Goal: Task Accomplishment & Management: Use online tool/utility

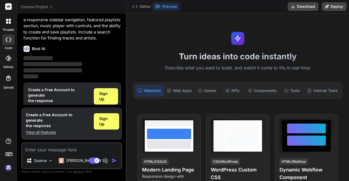
scroll to position [20, 0]
click at [106, 95] on span "Sign Up" at bounding box center [105, 96] width 13 height 11
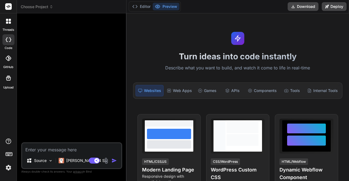
scroll to position [0, 0]
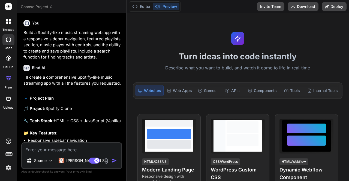
type textarea "x"
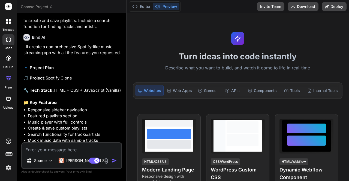
scroll to position [87, 0]
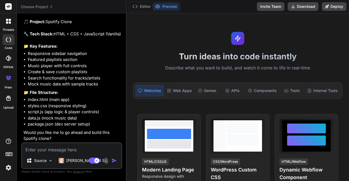
click at [93, 151] on textarea at bounding box center [71, 148] width 99 height 10
type textarea "y"
type textarea "x"
type textarea "ye"
type textarea "x"
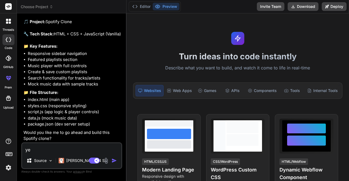
type textarea "yes"
type textarea "x"
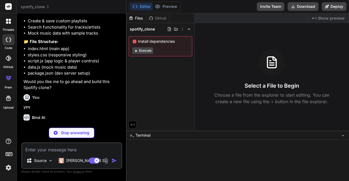
scroll to position [143, 0]
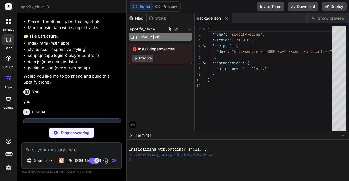
click at [142, 60] on button "Execute" at bounding box center [142, 58] width 21 height 7
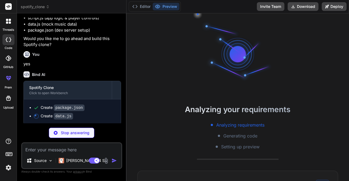
scroll to position [61, 0]
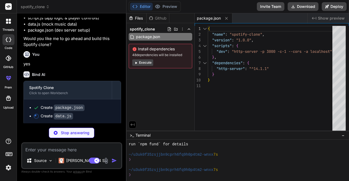
click at [141, 64] on button "Execute" at bounding box center [142, 62] width 21 height 7
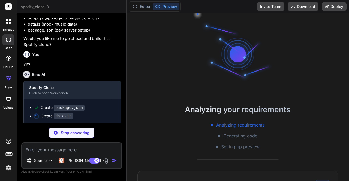
scroll to position [137, 0]
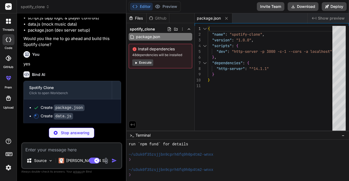
type textarea "x"
type textarea "[PERSON_NAME]", "[PERSON_NAME]", "[PERSON_NAME]", "[PERSON_NAME]", "Imagine Dra…"
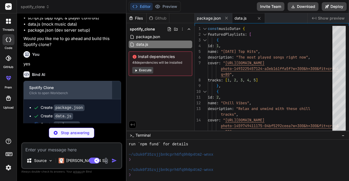
scroll to position [189, 0]
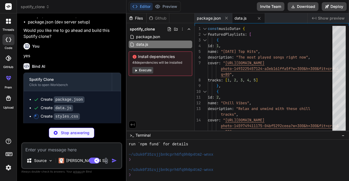
type textarea "x"
type textarea "padding: 15px; } }"
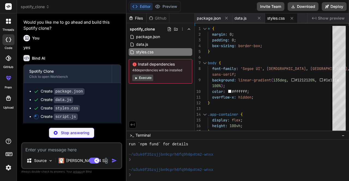
scroll to position [197, 0]
type textarea "x"
type textarea "// Initialize the app when the DOM is loaded document.addEventListener('DOMCont…"
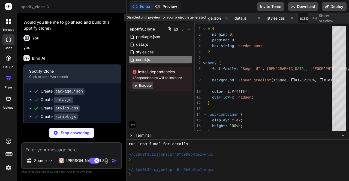
scroll to position [0, 20]
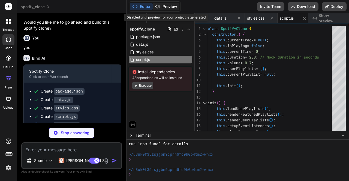
type textarea "x"
type textarea "<script src="script.js"></script> </body> </html>"
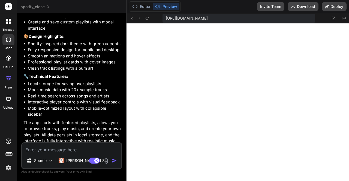
scroll to position [420, 0]
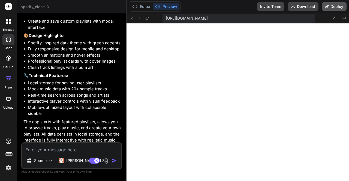
click at [333, 6] on button "Deploy" at bounding box center [334, 6] width 25 height 9
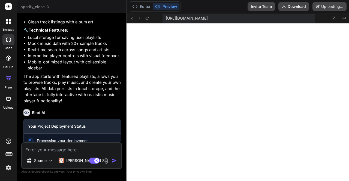
scroll to position [467, 0]
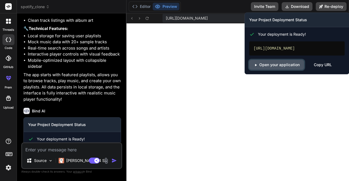
click at [295, 67] on link "Open your application" at bounding box center [276, 65] width 55 height 10
click at [289, 67] on link "Open your application" at bounding box center [276, 65] width 55 height 10
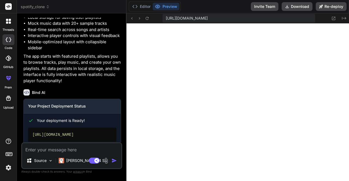
scroll to position [506, 0]
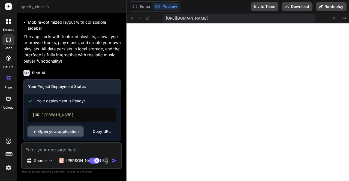
click at [74, 132] on link "Open your application" at bounding box center [55, 132] width 55 height 10
click at [335, 18] on icon at bounding box center [333, 18] width 5 height 5
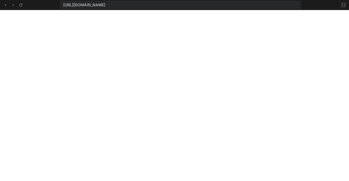
click at [344, 6] on icon at bounding box center [343, 4] width 3 height 3
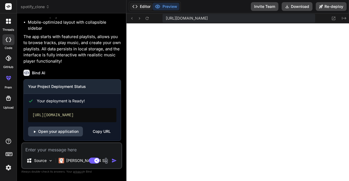
click at [142, 6] on button "Editor" at bounding box center [141, 7] width 23 height 8
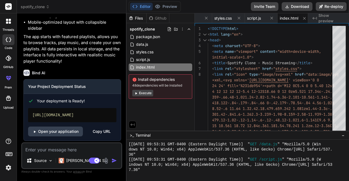
click at [142, 6] on button "Editor" at bounding box center [141, 7] width 23 height 8
click at [164, 7] on button "Preview" at bounding box center [166, 7] width 27 height 8
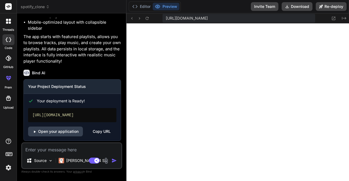
click at [151, 19] on div "[URL][DOMAIN_NAME] Created with Pixso." at bounding box center [238, 18] width 223 height 10
click at [149, 19] on icon at bounding box center [147, 18] width 5 height 5
click at [346, 18] on icon at bounding box center [344, 18] width 4 height 3
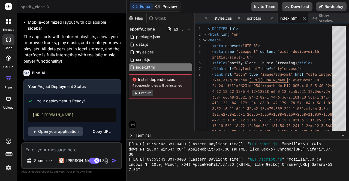
click at [168, 7] on button "Preview" at bounding box center [166, 7] width 27 height 8
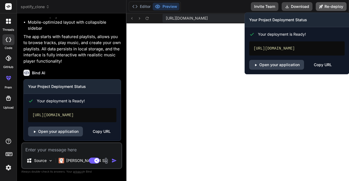
click at [323, 8] on icon at bounding box center [321, 7] width 4 height 4
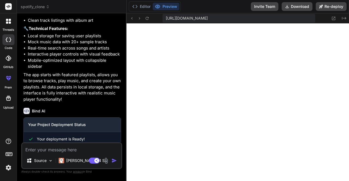
scroll to position [506, 0]
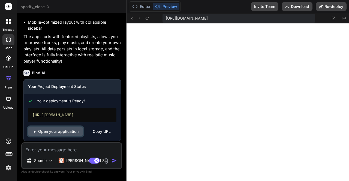
click at [68, 128] on link "Open your application" at bounding box center [55, 132] width 55 height 10
click at [9, 23] on icon at bounding box center [10, 23] width 2 height 2
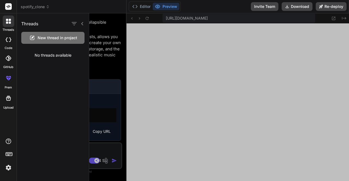
click at [10, 6] on icon at bounding box center [9, 6] width 4 height 3
click at [30, 6] on span "spotify_clone" at bounding box center [35, 6] width 29 height 5
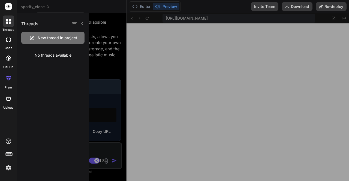
click at [43, 8] on div at bounding box center [174, 90] width 349 height 181
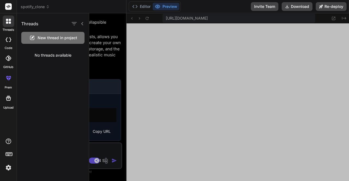
click at [5, 23] on div at bounding box center [8, 21] width 11 height 11
click at [9, 6] on icon at bounding box center [9, 6] width 4 height 3
click at [7, 8] on rect at bounding box center [8, 6] width 7 height 7
click at [9, 45] on div "code" at bounding box center [8, 41] width 17 height 18
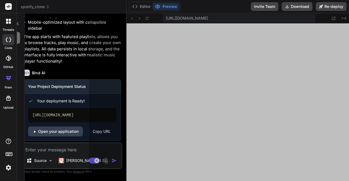
type textarea "x"
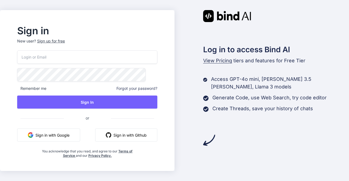
click at [90, 55] on input "email" at bounding box center [87, 56] width 140 height 13
paste input "zekykynw8y@pxdmail.com"
type input "zekykynw8y@pxdmail.com"
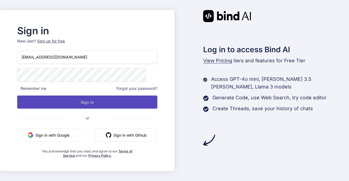
click at [110, 101] on button "Sign In" at bounding box center [87, 102] width 140 height 13
click at [116, 101] on button "Sign In" at bounding box center [87, 102] width 140 height 13
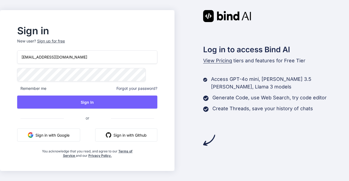
click at [65, 41] on div "Sign up for free" at bounding box center [51, 40] width 28 height 5
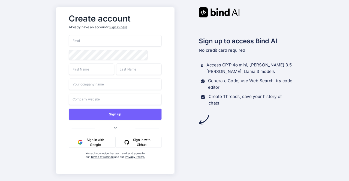
click at [109, 41] on input "email" at bounding box center [115, 40] width 93 height 11
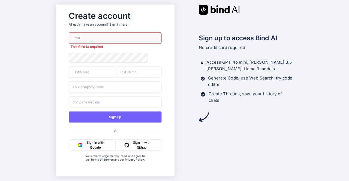
click at [123, 37] on input "email" at bounding box center [115, 37] width 93 height 11
paste input "zekykynw8y@pxdmail.com"
type input "zekykynw8y@pxdmail.com"
click at [91, 71] on input "text" at bounding box center [92, 72] width 46 height 11
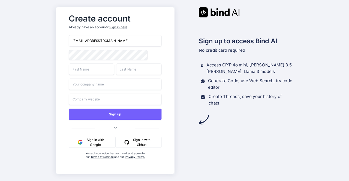
type input "andy"
type input "warhol"
click at [103, 85] on input "text" at bounding box center [115, 84] width 93 height 11
type input "Talk2Connect"
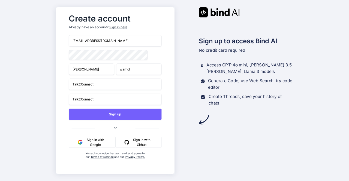
click at [104, 104] on input "Talk2Connect" at bounding box center [115, 99] width 93 height 11
click at [104, 103] on input "Talk2Connect" at bounding box center [115, 99] width 93 height 11
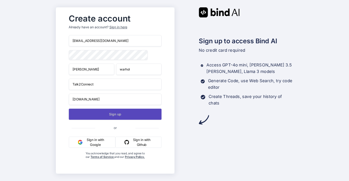
type input "none.com"
click at [137, 119] on button "Sign up" at bounding box center [115, 114] width 93 height 11
click at [109, 113] on button "Sign up" at bounding box center [115, 114] width 93 height 11
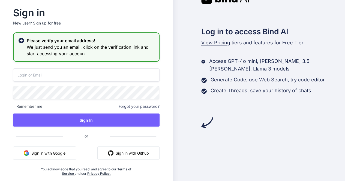
click at [72, 76] on input "email" at bounding box center [86, 74] width 146 height 13
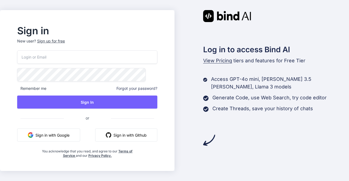
click at [88, 57] on input "email" at bounding box center [87, 56] width 140 height 13
paste input "zekykynw8y@pxdmail.com"
type input "zekykynw8y@pxdmail.com"
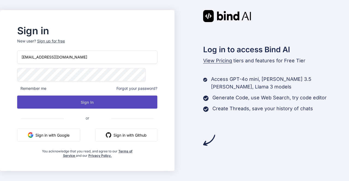
click at [94, 100] on button "Sign In" at bounding box center [87, 102] width 140 height 13
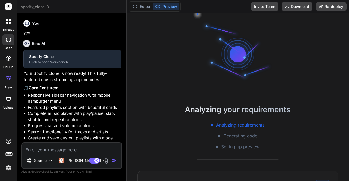
scroll to position [10, 0]
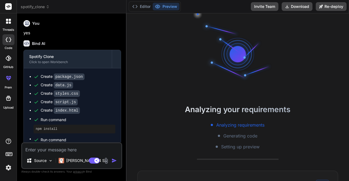
click at [38, 9] on span "spotify_clone" at bounding box center [35, 6] width 29 height 5
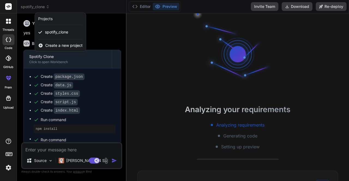
click at [57, 46] on span "Create a new project" at bounding box center [63, 45] width 37 height 5
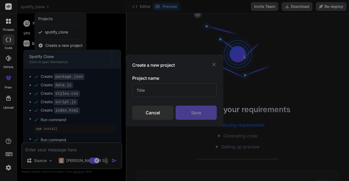
click at [154, 90] on input "text" at bounding box center [174, 90] width 85 height 13
type textarea "x"
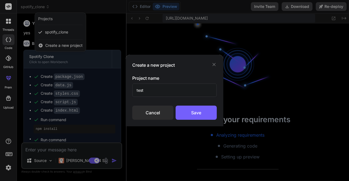
type input "testi"
type textarea "x"
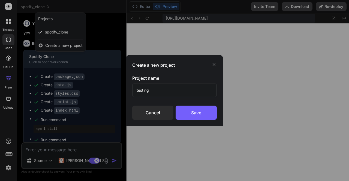
scroll to position [229, 0]
type input "testing"
click at [204, 113] on div "Save" at bounding box center [196, 113] width 41 height 14
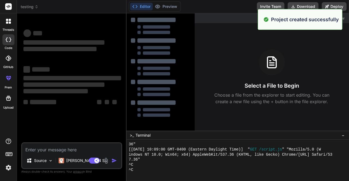
scroll to position [264, 0]
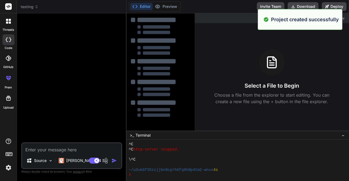
type textarea "x"
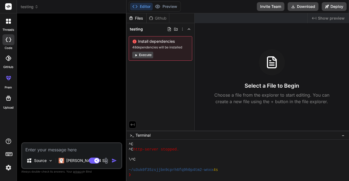
click at [76, 53] on div at bounding box center [72, 80] width 100 height 125
click at [55, 151] on textarea at bounding box center [71, 148] width 99 height 10
type textarea "c"
type textarea "x"
type textarea "cr"
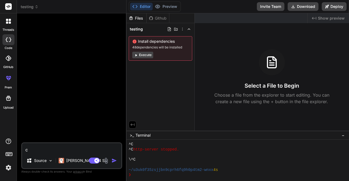
type textarea "x"
type textarea "cre"
type textarea "x"
type textarea "crea"
type textarea "x"
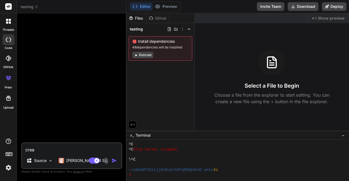
type textarea "creat"
type textarea "x"
type textarea "create"
type textarea "x"
type textarea "create"
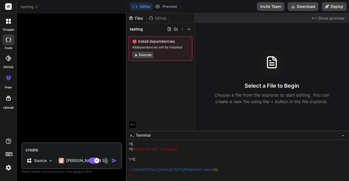
type textarea "x"
type textarea "create a"
type textarea "x"
type textarea "create a"
type textarea "x"
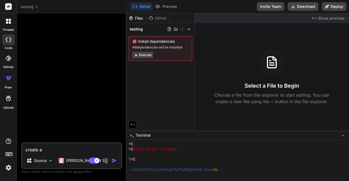
type textarea "create a w"
type textarea "x"
type textarea "create a we"
type textarea "x"
type textarea "create a web"
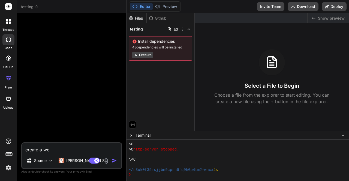
type textarea "x"
type textarea "create a webs"
type textarea "x"
type textarea "create a websi"
type textarea "x"
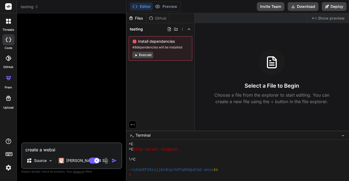
type textarea "create a websit"
type textarea "x"
type textarea "create a website"
type textarea "x"
type textarea "create a website"
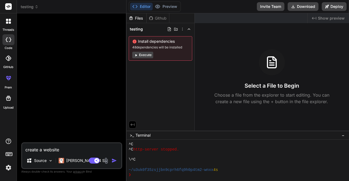
type textarea "x"
type textarea "create a website t"
type textarea "x"
type textarea "create a website th"
type textarea "x"
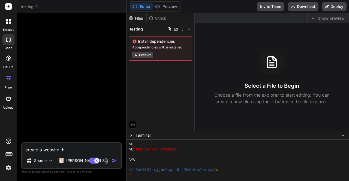
type textarea "create a website tha"
type textarea "x"
type textarea "create a website that"
type textarea "x"
type textarea "create a website that"
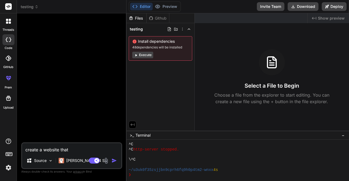
type textarea "x"
type textarea "create a website that"
type textarea "x"
type textarea "create a website tha"
type textarea "x"
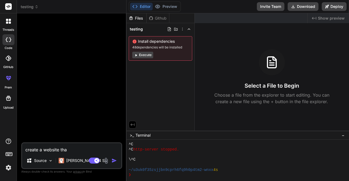
type textarea "create a website th"
type textarea "x"
type textarea "create a website t"
type textarea "x"
type textarea "create a website"
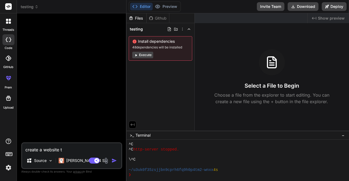
type textarea "x"
type textarea "create a website"
type textarea "x"
type textarea "create a websit"
type textarea "x"
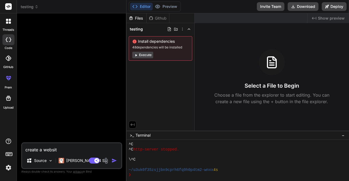
type textarea "create a websi"
type textarea "x"
type textarea "create a webs"
type textarea "x"
type textarea "create a web"
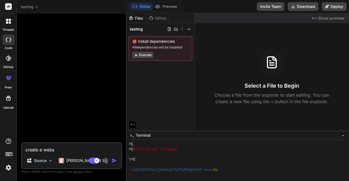
type textarea "x"
type textarea "create a we"
type textarea "x"
type textarea "create a w"
type textarea "x"
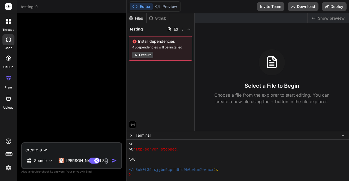
type textarea "create a"
type textarea "x"
type textarea "create a"
type textarea "x"
type textarea "create an"
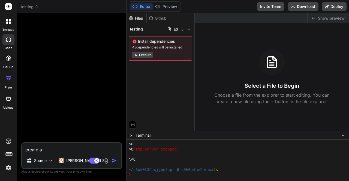
type textarea "x"
type textarea "create an"
type textarea "x"
type textarea "create an a"
type textarea "x"
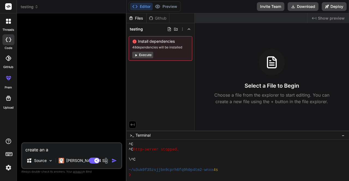
type textarea "create an ap"
type textarea "x"
type textarea "create an app"
type textarea "x"
type textarea "create an app"
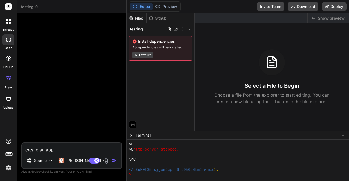
type textarea "x"
type textarea "create an app t"
type textarea "x"
type textarea "create an app th"
type textarea "x"
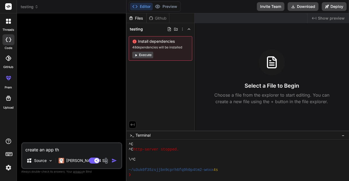
type textarea "create an app tha"
type textarea "x"
type textarea "create an app that"
type textarea "x"
type textarea "create an app that"
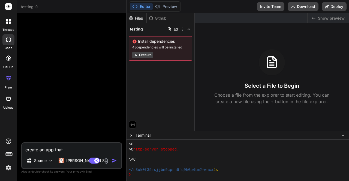
type textarea "x"
type textarea "create an app that p"
type textarea "x"
type textarea "create an app that pr"
type textarea "x"
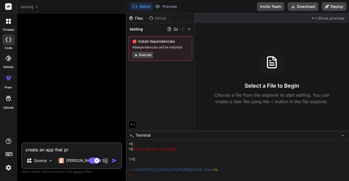
type textarea "create an app that pro"
type textarea "x"
type textarea "create an app that prov"
type textarea "x"
type textarea "create an app that provi"
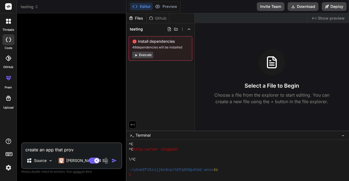
type textarea "x"
type textarea "create an app that provid"
type textarea "x"
type textarea "create an app that provide"
type textarea "x"
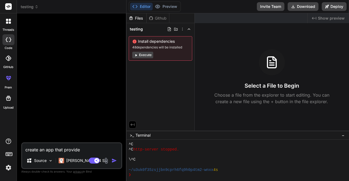
type textarea "create an app that provides"
type textarea "x"
type textarea "create an app that provides"
type textarea "x"
type textarea "create an app that provides p"
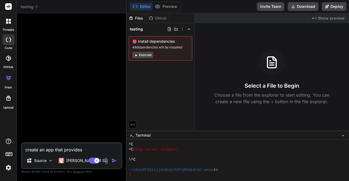
type textarea "x"
type textarea "create an app that provides ph"
type textarea "x"
type textarea "create an app that provides pho"
type textarea "x"
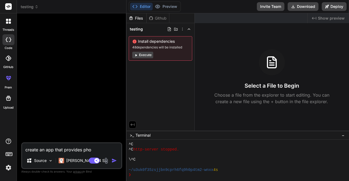
type textarea "create an app that provides phon"
type textarea "x"
type textarea "create an app that provides phone"
type textarea "x"
type textarea "create an app that provides phonet"
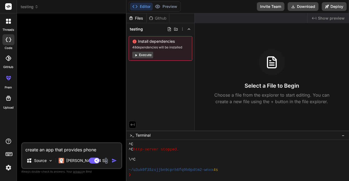
type textarea "x"
type textarea "create an app that provides phoneti"
type textarea "x"
type textarea "create an app that provides phonetic"
type textarea "x"
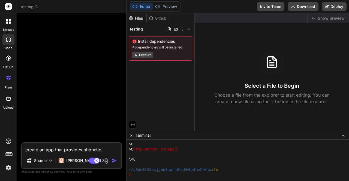
type textarea "create an app that provides phonetic"
type textarea "x"
type textarea "create an app that provides phonetic a"
type textarea "x"
type textarea "create an app that provides phonetic al"
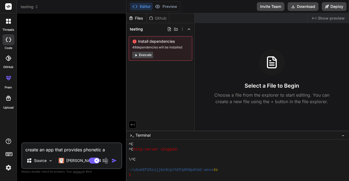
type textarea "x"
type textarea "create an app that provides phonetic alp"
type textarea "x"
type textarea "create an app that provides phonetic alph"
type textarea "x"
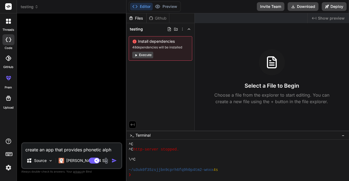
type textarea "create an app that provides phonetic alpha"
type textarea "x"
type textarea "create an app that provides phonetic alphab"
type textarea "x"
type textarea "create an app that provides phonetic alphabe"
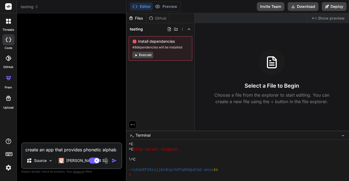
type textarea "x"
type textarea "create an app that provides phonetic alphabet"
type textarea "x"
type textarea "create an app that provides phonetic alphabet"
type textarea "x"
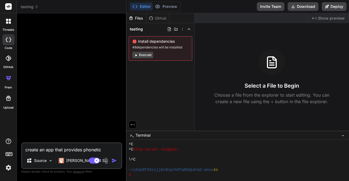
type textarea "create an app that provides phonetic alphabet v"
type textarea "x"
type textarea "create an app that provides phonetic alphabet ve"
type textarea "x"
type textarea "create an app that provides phonetic alphabet ver"
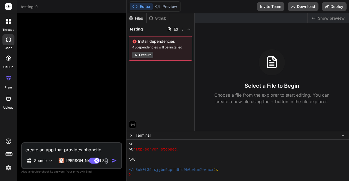
type textarea "x"
type textarea "create an app that provides phonetic alphabet vers"
type textarea "x"
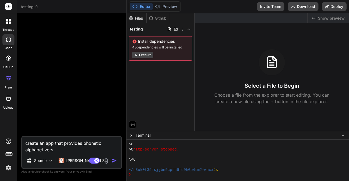
type textarea "create an app that provides phonetic alphabet versi"
type textarea "x"
type textarea "create an app that provides phonetic alphabet versio"
type textarea "x"
type textarea "create an app that provides phonetic alphabet version"
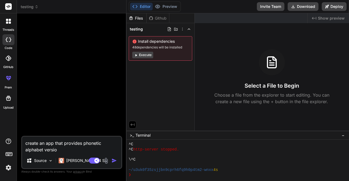
type textarea "x"
type textarea "create an app that provides phonetic alphabet version"
type textarea "x"
type textarea "create an app that provides phonetic alphabet version o"
type textarea "x"
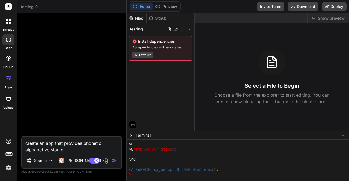
type textarea "create an app that provides phonetic alphabet version of"
type textarea "x"
type textarea "create an app that provides phonetic alphabet version of"
type textarea "x"
type textarea "create an app that provides phonetic alphabet version of e"
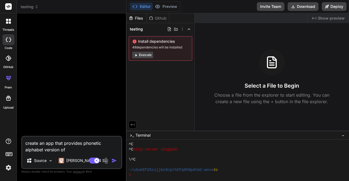
type textarea "x"
type textarea "create an app that provides phonetic alphabet version of ev"
type textarea "x"
type textarea "create an app that provides phonetic alphabet version of eve"
type textarea "x"
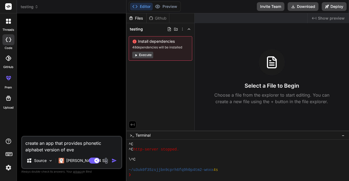
type textarea "create an app that provides phonetic alphabet version of ever"
type textarea "x"
type textarea "create an app that provides phonetic alphabet version of every"
type textarea "x"
type textarea "create an app that provides phonetic alphabet version of every"
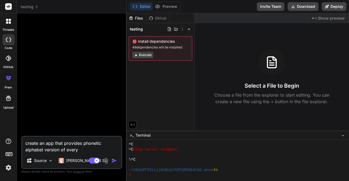
type textarea "x"
type textarea "create an app that provides phonetic alphabet version of every t"
type textarea "x"
type textarea "create an app that provides phonetic alphabet version of every te"
type textarea "x"
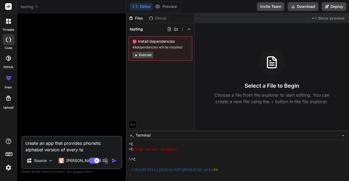
type textarea "create an app that provides phonetic alphabet version of every tes"
type textarea "x"
type textarea "create an app that provides phonetic alphabet version of every te"
type textarea "x"
type textarea "create an app that provides phonetic alphabet version of every tex"
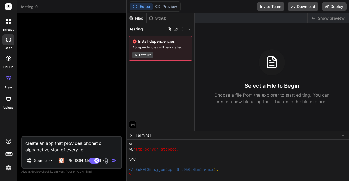
type textarea "x"
type textarea "create an app that provides phonetic alphabet version of every text"
type textarea "x"
type textarea "create an app that provides phonetic alphabet version of every text"
click at [114, 163] on img "button" at bounding box center [114, 160] width 5 height 5
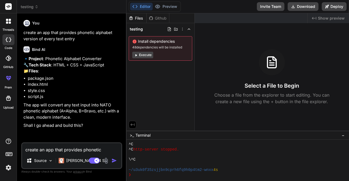
click at [57, 152] on textarea "create an app that provides phonetic alphabet version of every text entry" at bounding box center [71, 148] width 99 height 10
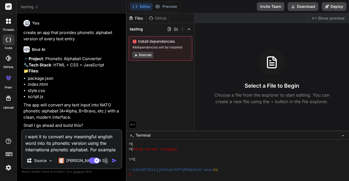
click at [56, 143] on textarea "i want it to convert any meaningful english word into its phonetic version usin…" at bounding box center [71, 141] width 99 height 23
drag, startPoint x: 69, startPoint y: 143, endPoint x: 39, endPoint y: 145, distance: 29.8
click at [39, 145] on textarea "i want it to convert any meaningful english word into its phonetic version usin…" at bounding box center [71, 141] width 99 height 23
paste textarea "transcript"
click at [47, 150] on textarea "i want it to convert any meaningful english word into its phonetic transcriptio…" at bounding box center [71, 141] width 99 height 23
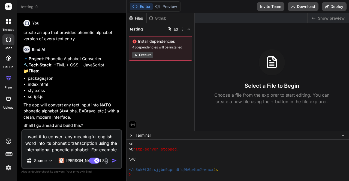
click at [109, 150] on textarea "i want it to convert any meaningful english word into its phonetic transcriptio…" at bounding box center [71, 141] width 99 height 23
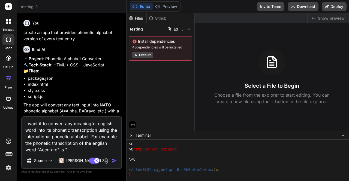
click at [59, 150] on textarea "i want it to convert any meaningful english word into its phonetic transcriptio…" at bounding box center [71, 135] width 99 height 36
paste textarea "[ˈækjɚɹət]"
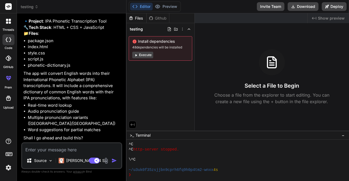
scroll to position [192, 0]
click at [73, 147] on textarea at bounding box center [71, 148] width 99 height 10
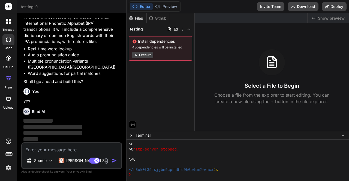
scroll to position [249, 0]
click at [144, 57] on button "Execute" at bounding box center [142, 55] width 21 height 7
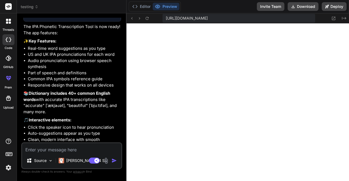
scroll to position [457, 0]
